Goal: Communication & Community: Answer question/provide support

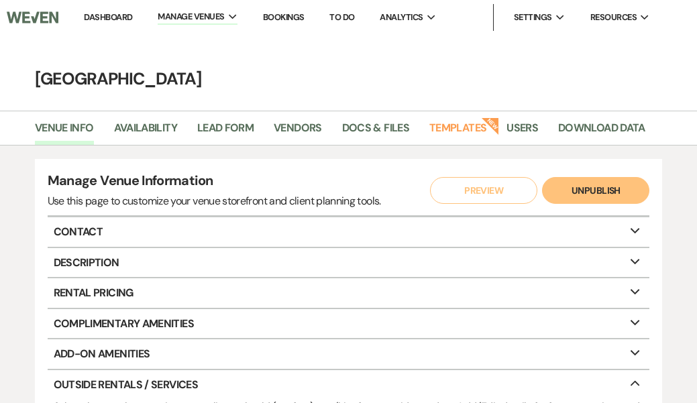
click at [124, 15] on link "Dashboard" at bounding box center [108, 16] width 48 height 11
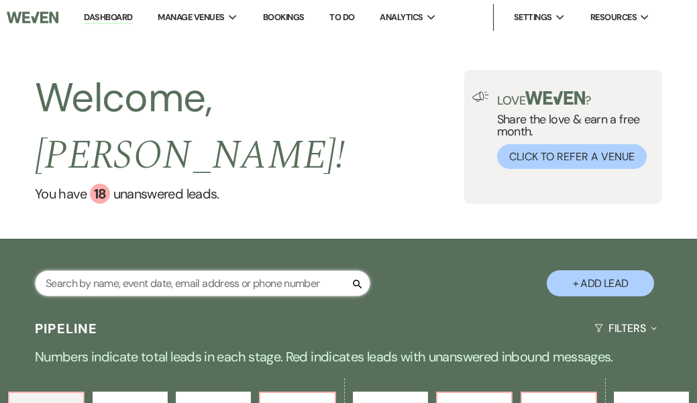
click at [93, 270] on input "text" at bounding box center [202, 283] width 335 height 26
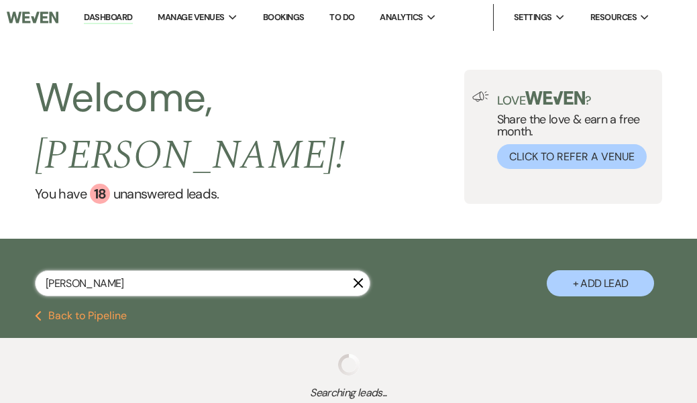
type input "[PERSON_NAME]"
select select "4"
select select "6"
select select "4"
select select "8"
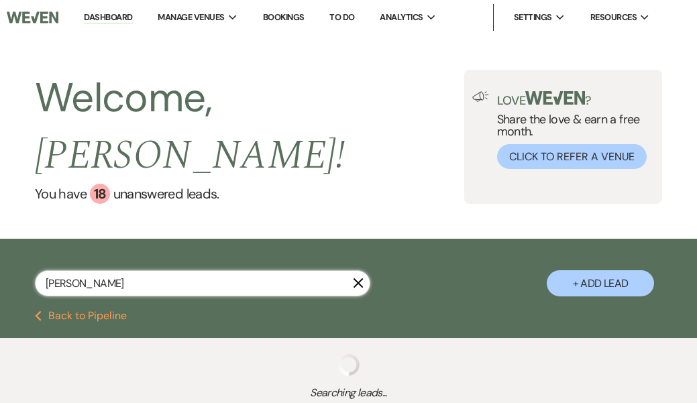
select select "8"
select select "6"
select select "4"
select select "8"
select select "3"
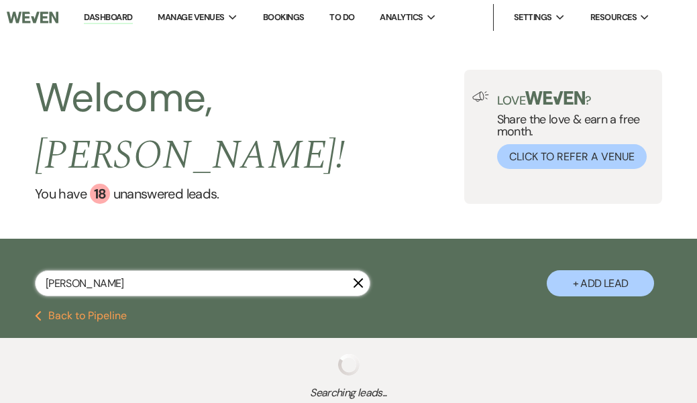
select select "5"
select select "8"
select select "6"
select select "8"
select select "6"
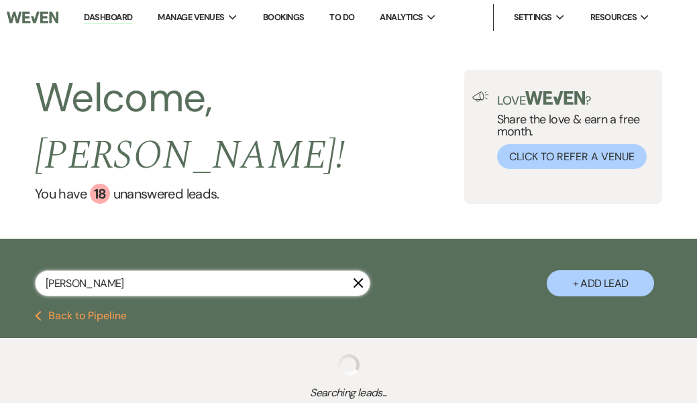
select select "8"
select select "4"
select select "5"
select select "8"
select select "1"
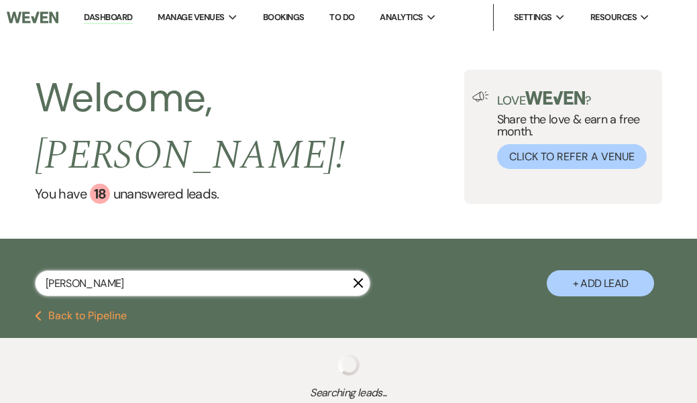
select select "8"
select select "5"
select select "8"
select select "1"
select select "8"
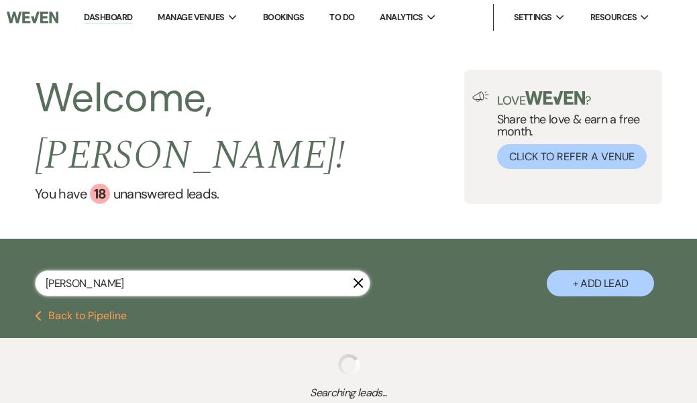
select select "10"
select select "8"
select select "1"
select select "5"
select select "8"
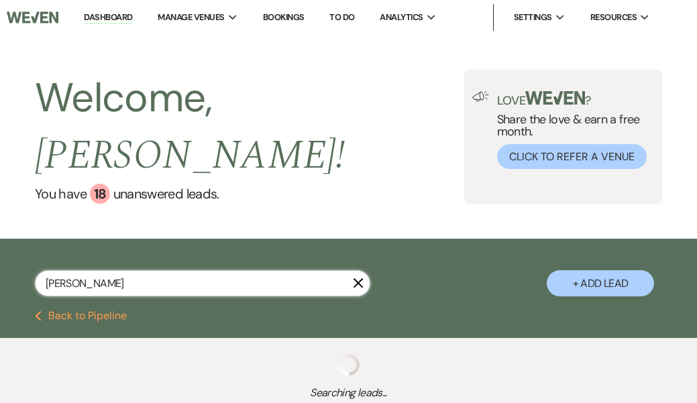
select select "10"
select select "8"
select select "4"
select select "5"
select select "8"
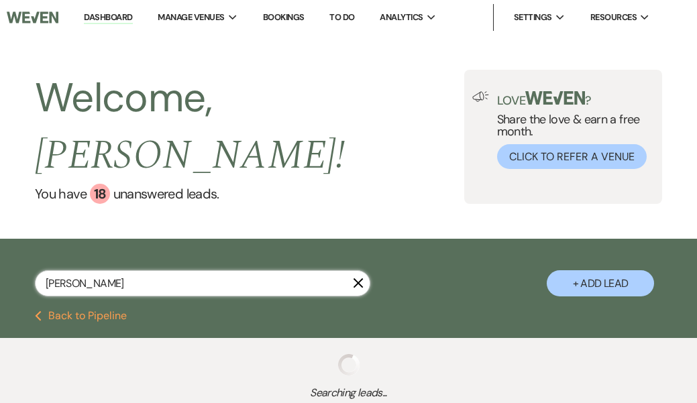
select select "6"
select select "5"
select select "2"
select select "8"
select select "5"
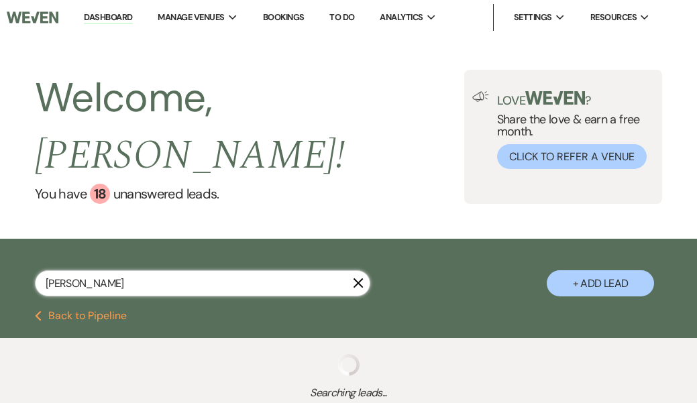
select select "8"
select select "5"
select select "8"
select select "10"
select select "8"
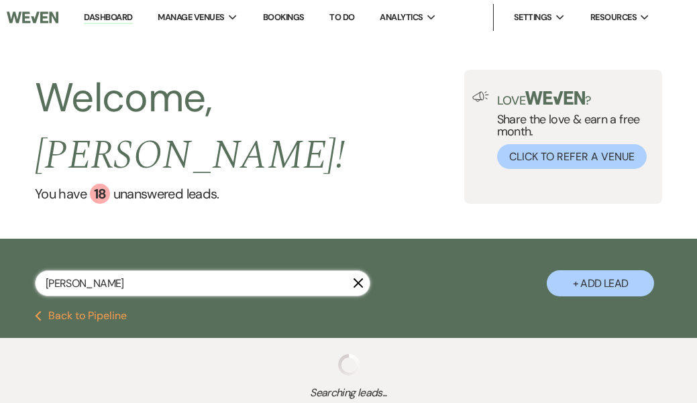
select select "10"
select select "8"
select select "5"
select select "8"
select select "5"
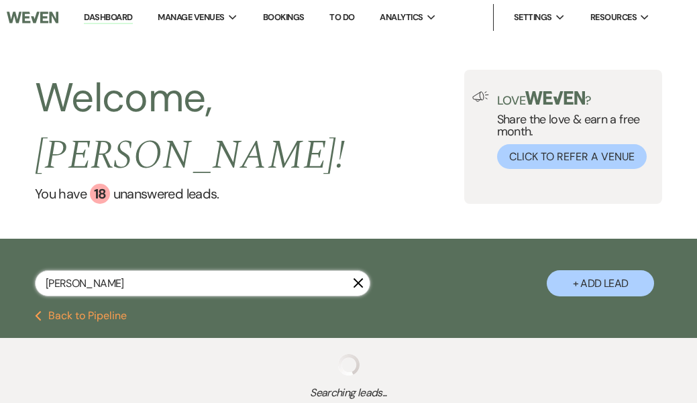
select select "8"
select select "5"
select select "8"
select select "3"
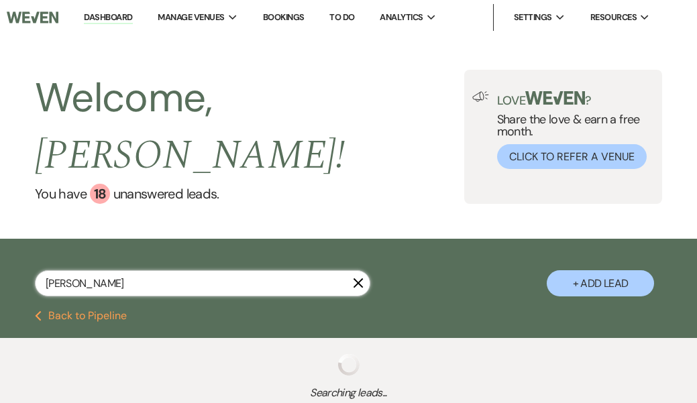
select select "8"
select select "5"
select select "8"
select select "2"
select select "8"
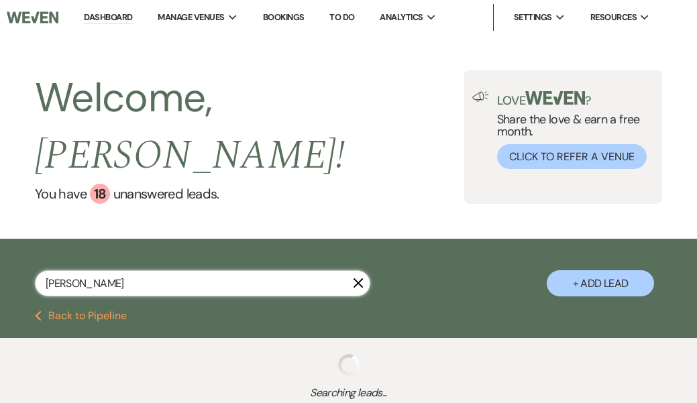
select select "5"
select select "8"
select select "1"
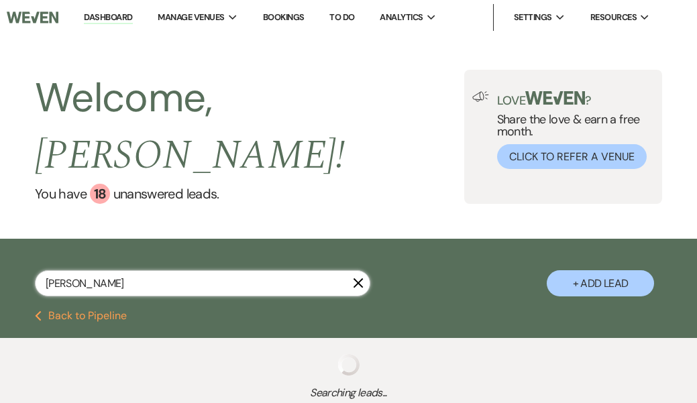
select select "8"
select select "3"
select select "8"
select select "5"
select select "8"
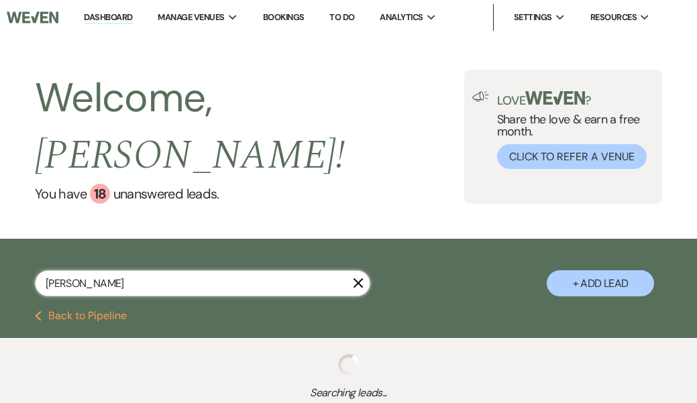
select select "5"
select select "8"
select select "6"
select select "8"
select select "5"
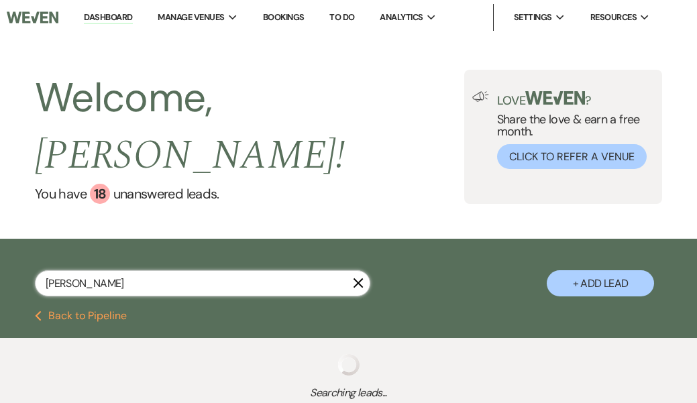
select select "8"
select select "5"
select select "8"
select select "5"
select select "8"
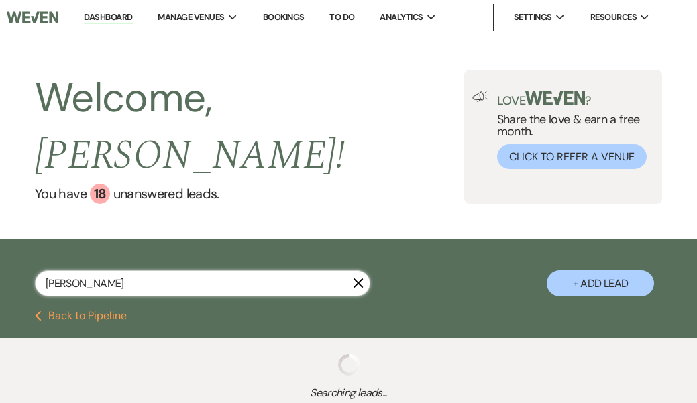
select select "4"
select select "8"
select select "10"
select select "8"
select select "5"
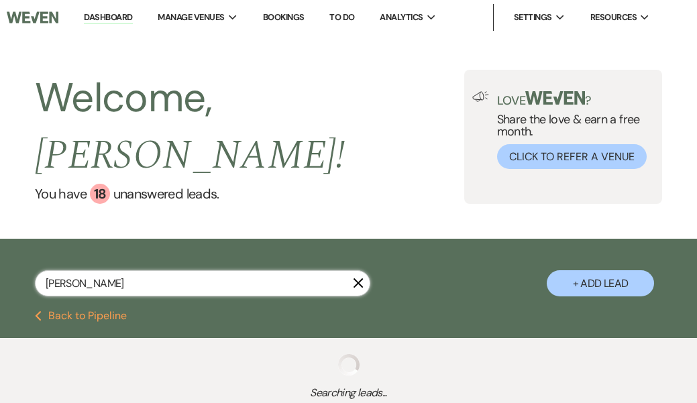
select select "8"
select select "6"
select select "8"
select select "7"
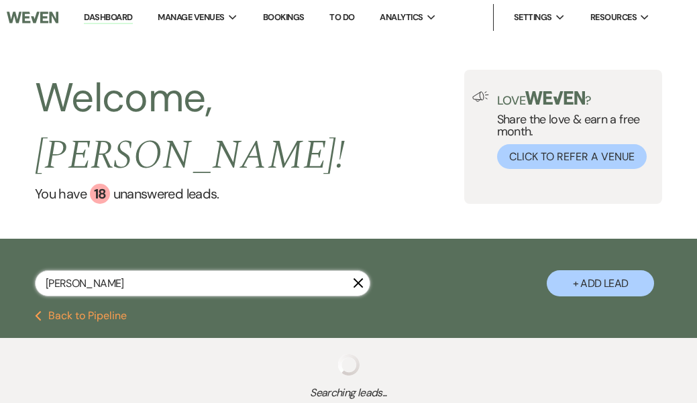
select select "8"
select select "5"
select select "8"
select select "5"
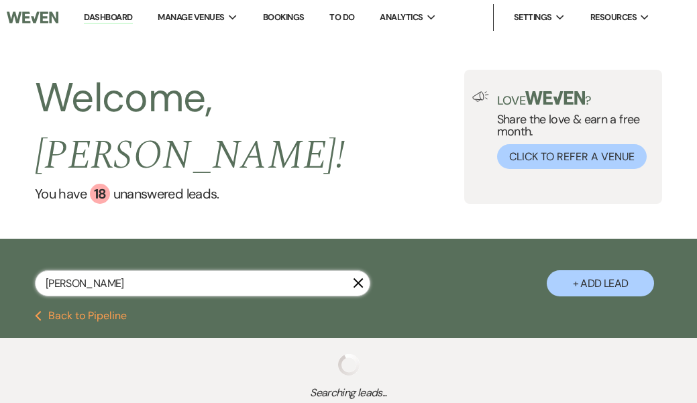
select select "8"
select select "5"
select select "8"
select select "5"
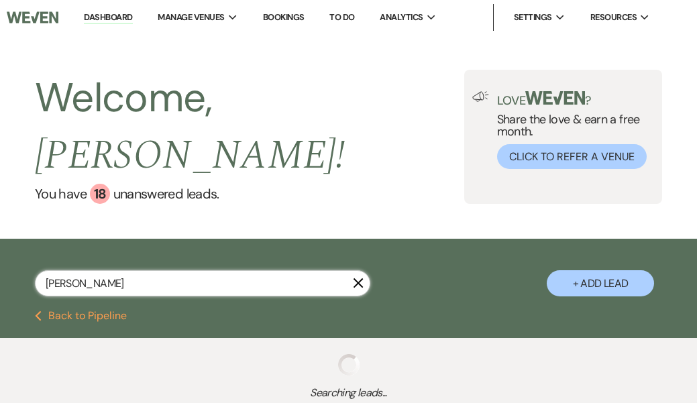
select select "8"
select select "5"
select select "8"
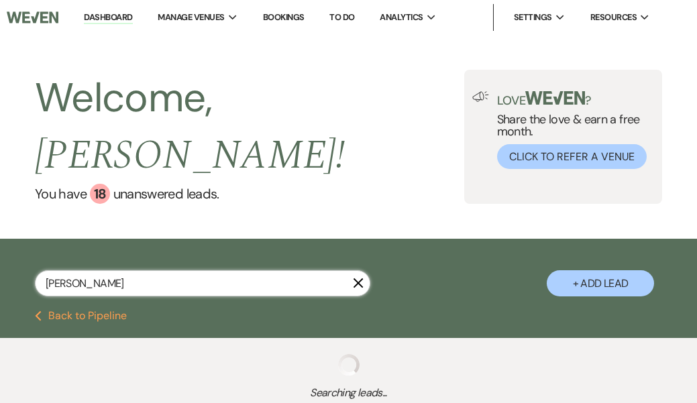
select select "5"
select select "8"
select select "5"
select select "8"
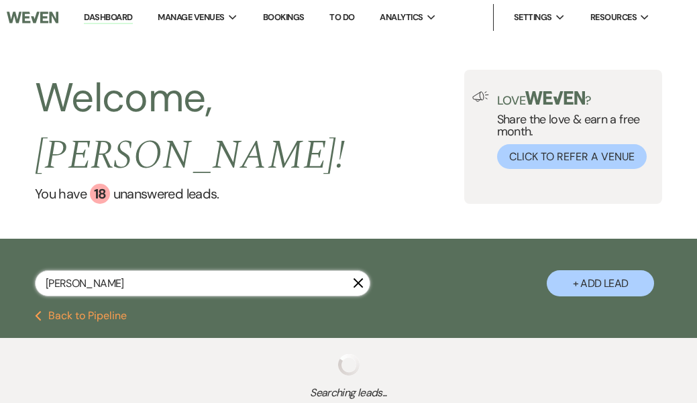
select select "4"
select select "8"
select select "5"
select select "8"
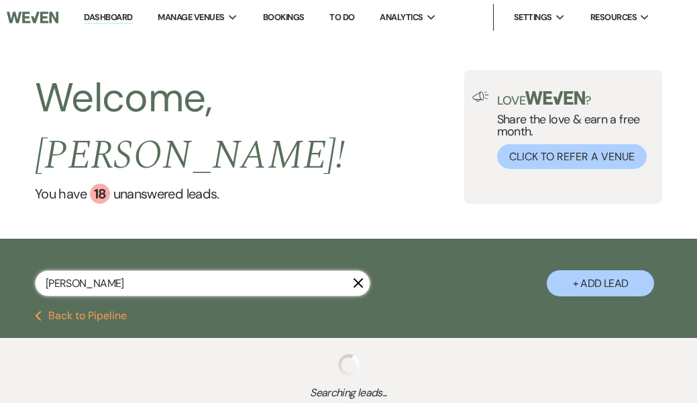
select select "1"
select select "8"
select select "5"
select select "8"
select select "5"
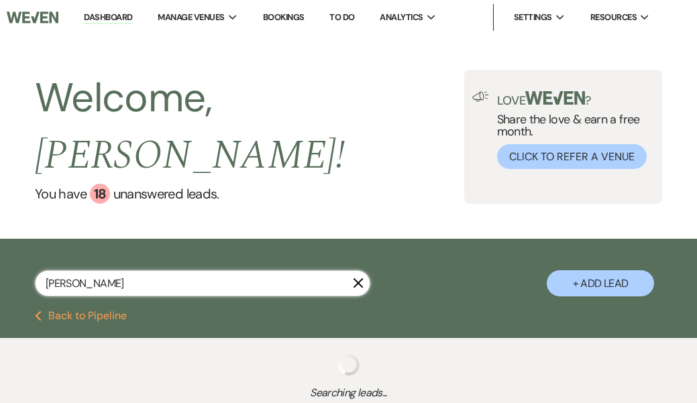
select select "8"
select select "7"
select select "8"
select select "5"
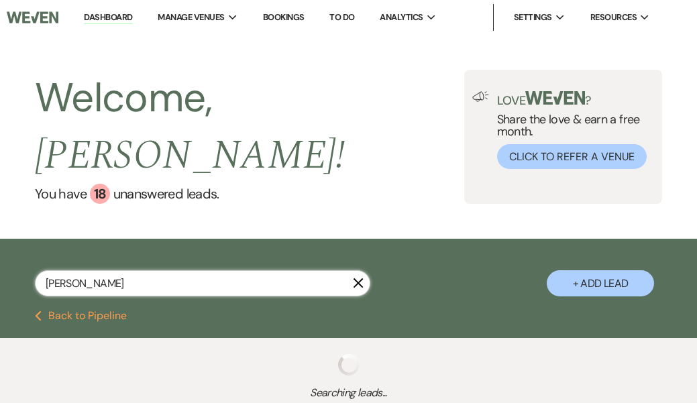
select select "8"
select select "3"
select select "8"
select select "5"
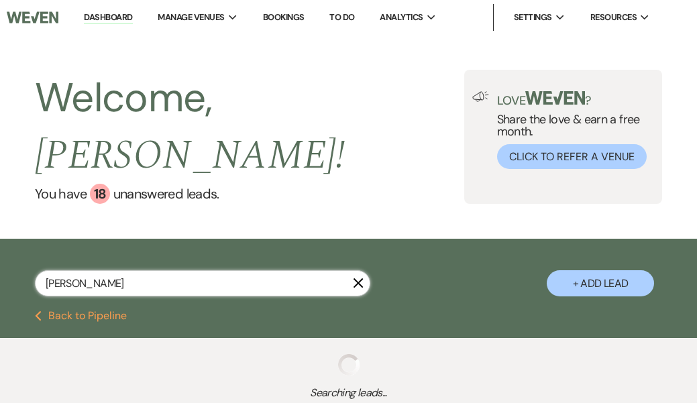
select select "8"
select select "5"
select select "8"
select select "2"
select select "8"
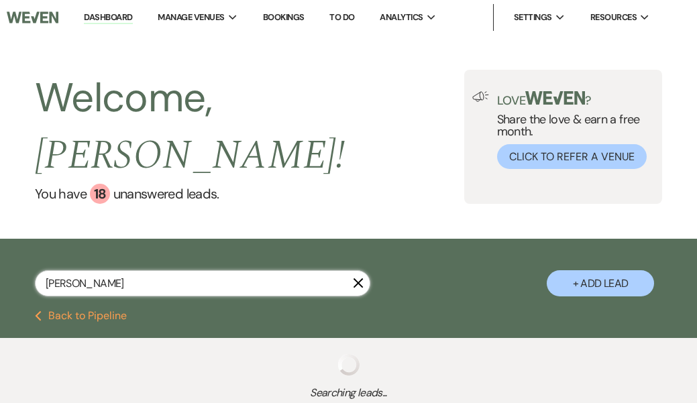
select select "5"
select select "8"
select select "4"
select select "8"
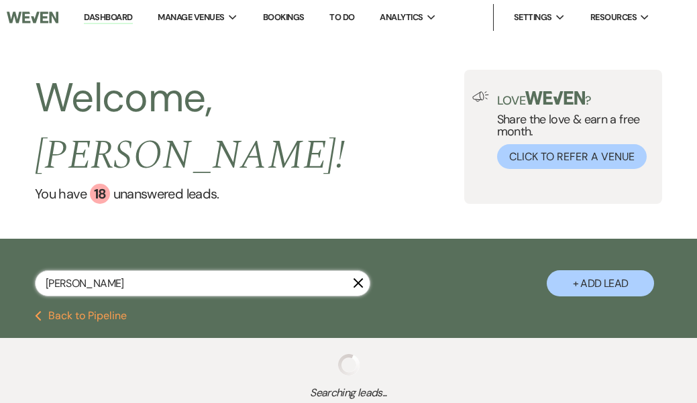
select select "5"
select select "8"
select select "5"
select select "8"
select select "5"
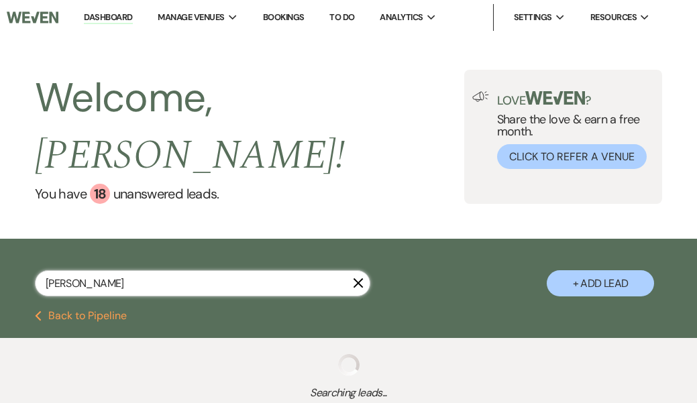
select select "8"
select select "5"
select select "8"
select select "5"
select select "8"
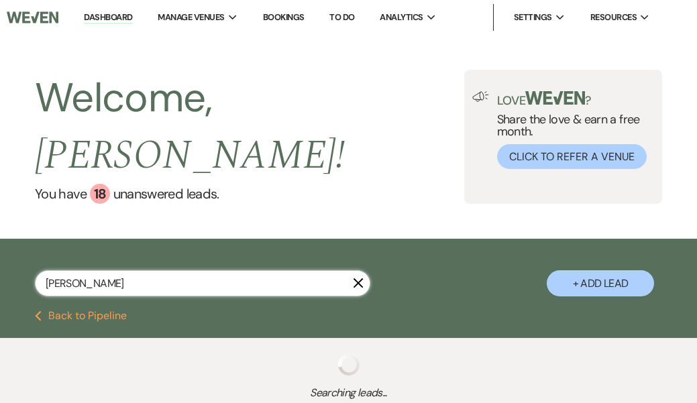
select select "8"
select select "5"
select select "8"
select select "5"
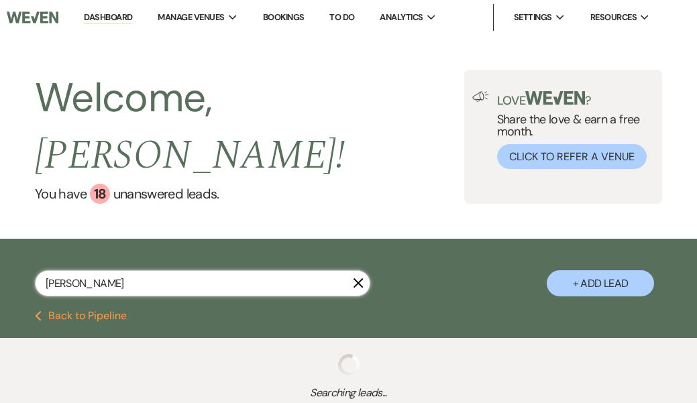
select select "8"
select select "5"
select select "8"
select select "5"
select select "8"
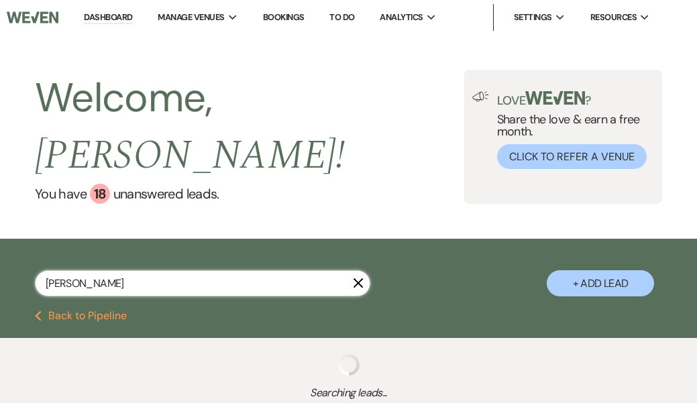
select select "5"
select select "8"
select select "5"
select select "8"
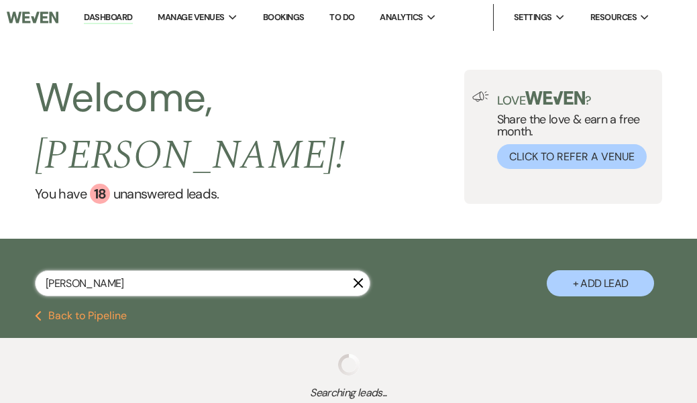
select select "5"
select select "8"
select select "5"
select select "8"
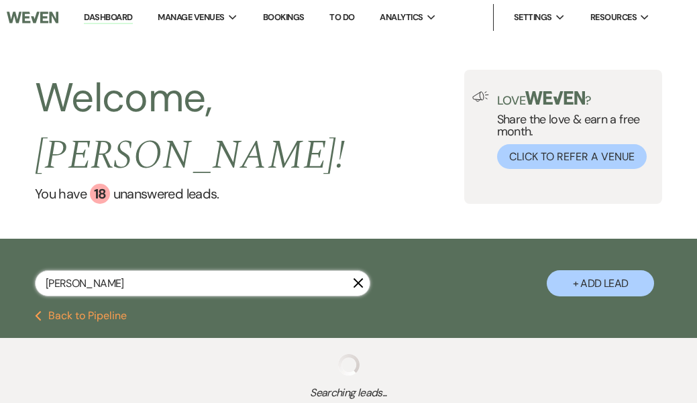
select select "10"
select select "8"
select select "10"
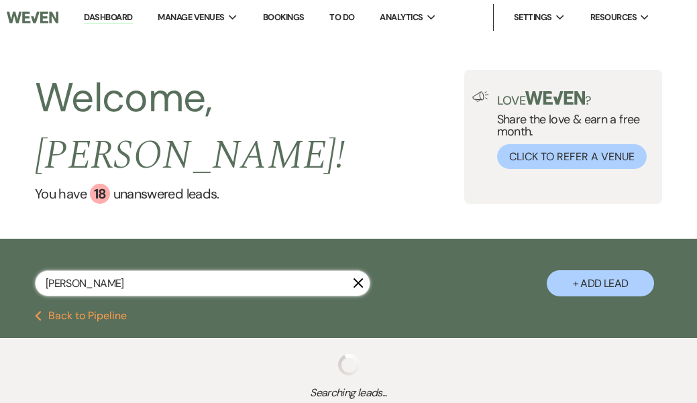
select select "8"
select select "10"
select select "8"
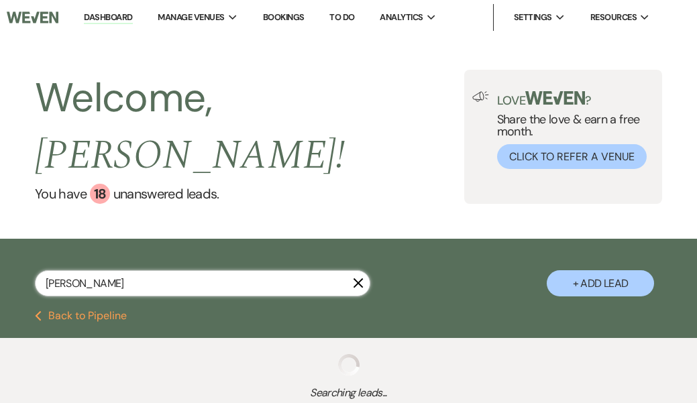
select select "8"
select select "1"
select select "8"
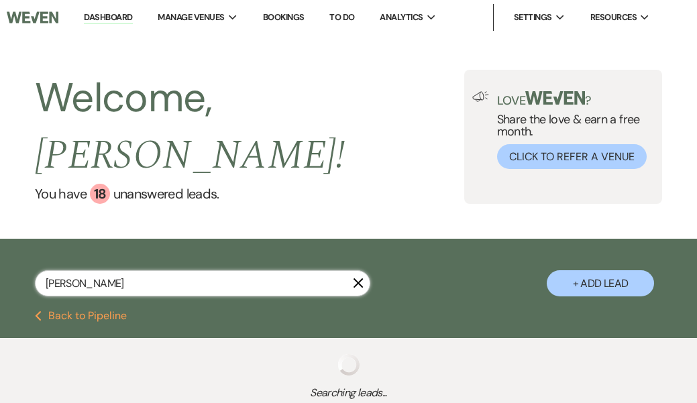
select select "8"
select select "5"
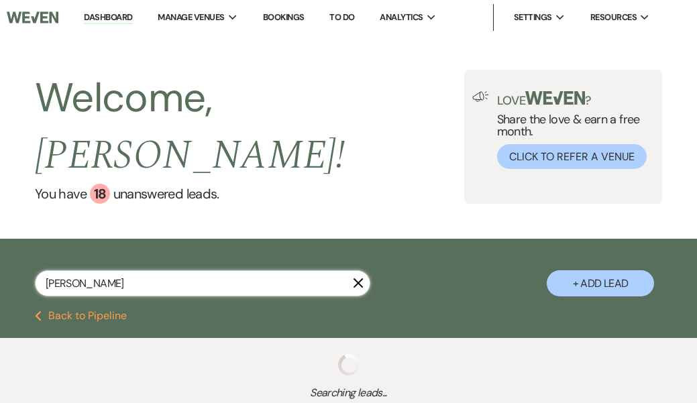
select select "8"
select select "5"
select select "8"
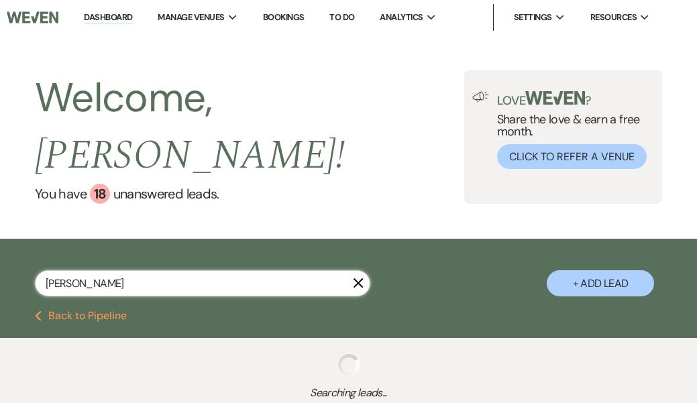
select select "5"
select select "8"
select select "5"
select select "8"
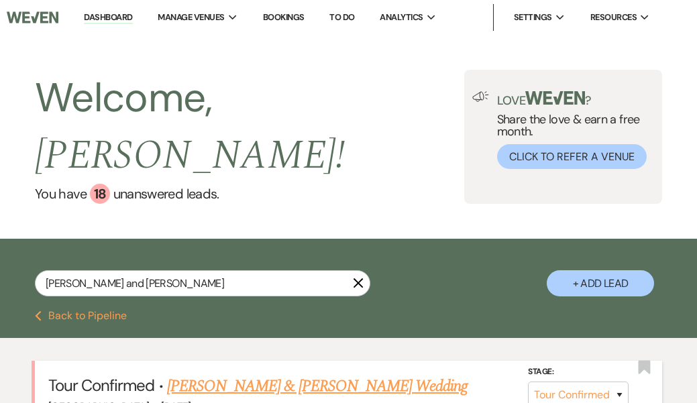
click at [268, 374] on link "[PERSON_NAME] & [PERSON_NAME] Wedding" at bounding box center [317, 386] width 300 height 24
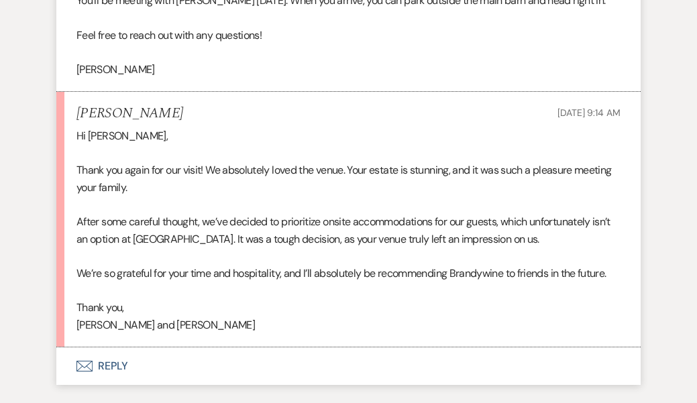
scroll to position [2593, 0]
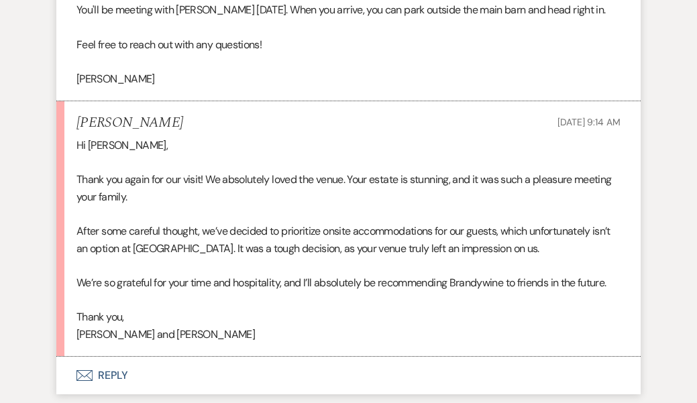
click at [104, 357] on button "Envelope Reply" at bounding box center [348, 376] width 584 height 38
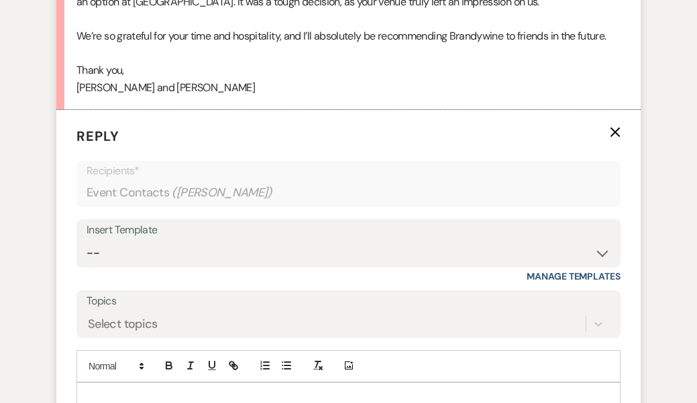
scroll to position [2843, 0]
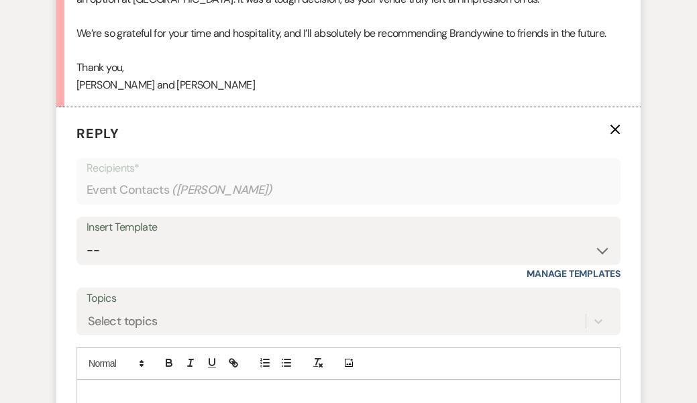
click at [115, 388] on p at bounding box center [348, 395] width 522 height 15
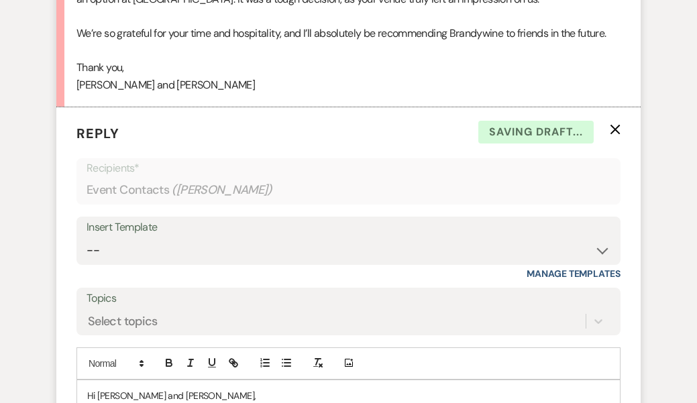
scroll to position [2853, 0]
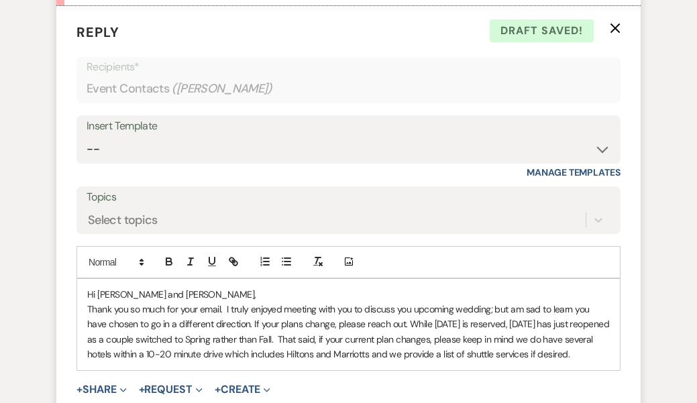
scroll to position [2946, 0]
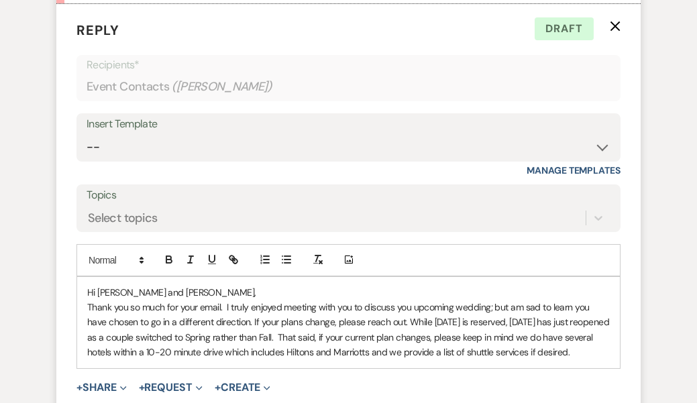
click at [137, 320] on p "Thank you so much for your email. I truly enjoyed meeting with you to discuss y…" at bounding box center [348, 330] width 522 height 60
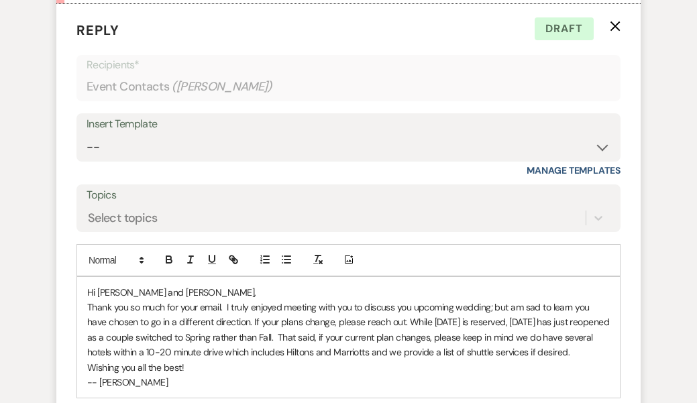
click at [529, 300] on p "Thank you so much for your email. I truly enjoyed meeting with you to discuss y…" at bounding box center [348, 330] width 522 height 60
drag, startPoint x: 526, startPoint y: 288, endPoint x: 374, endPoint y: 294, distance: 152.3
click at [374, 300] on p "Thank you so much for your email. I truly enjoyed meeting with you to discuss y…" at bounding box center [348, 330] width 522 height 60
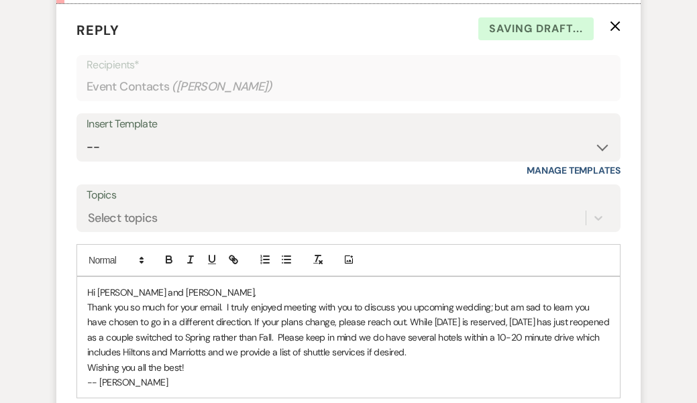
click at [455, 300] on p "Thank you so much for your email. I truly enjoyed meeting with you to discuss y…" at bounding box center [348, 330] width 522 height 60
click at [518, 300] on p "Thank you so much for your email. I truly enjoyed meeting with you to discuss y…" at bounding box center [348, 330] width 522 height 60
drag, startPoint x: 554, startPoint y: 290, endPoint x: 526, endPoint y: 289, distance: 27.5
click at [526, 300] on p "Thank you so much for your email. I truly enjoyed meeting with you to discuss y…" at bounding box center [348, 330] width 522 height 60
click at [225, 305] on p "Thank you so much for your email. I truly enjoyed meeting with you to discuss y…" at bounding box center [348, 330] width 522 height 60
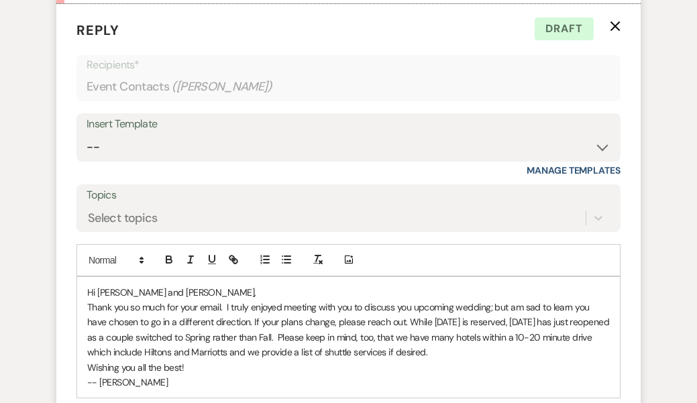
click at [86, 315] on div "Hi [PERSON_NAME] and [PERSON_NAME], Thank you so much for your email. I truly e…" at bounding box center [348, 337] width 543 height 121
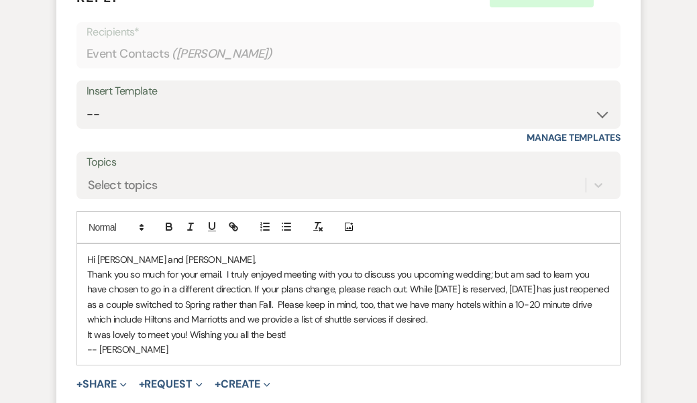
scroll to position [2995, 0]
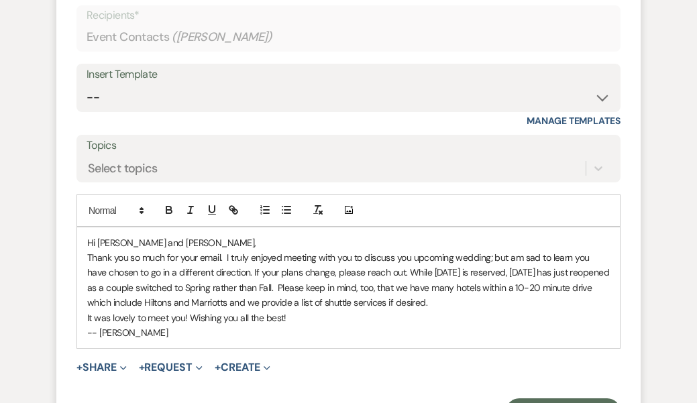
click at [513, 250] on p "Thank you so much for your email. I truly enjoyed meeting with you to discuss y…" at bounding box center [348, 280] width 522 height 60
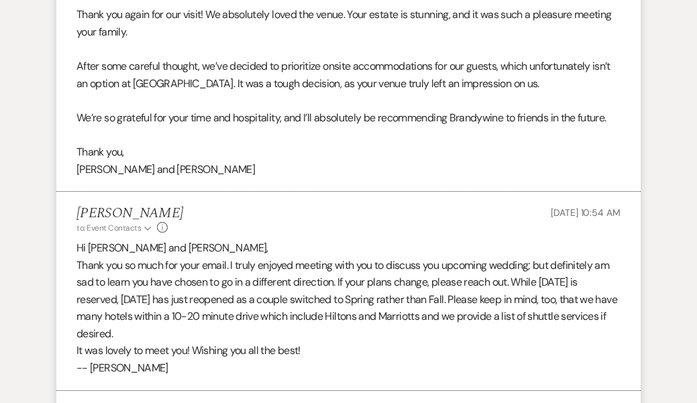
scroll to position [2759, 0]
